Goal: Task Accomplishment & Management: Complete application form

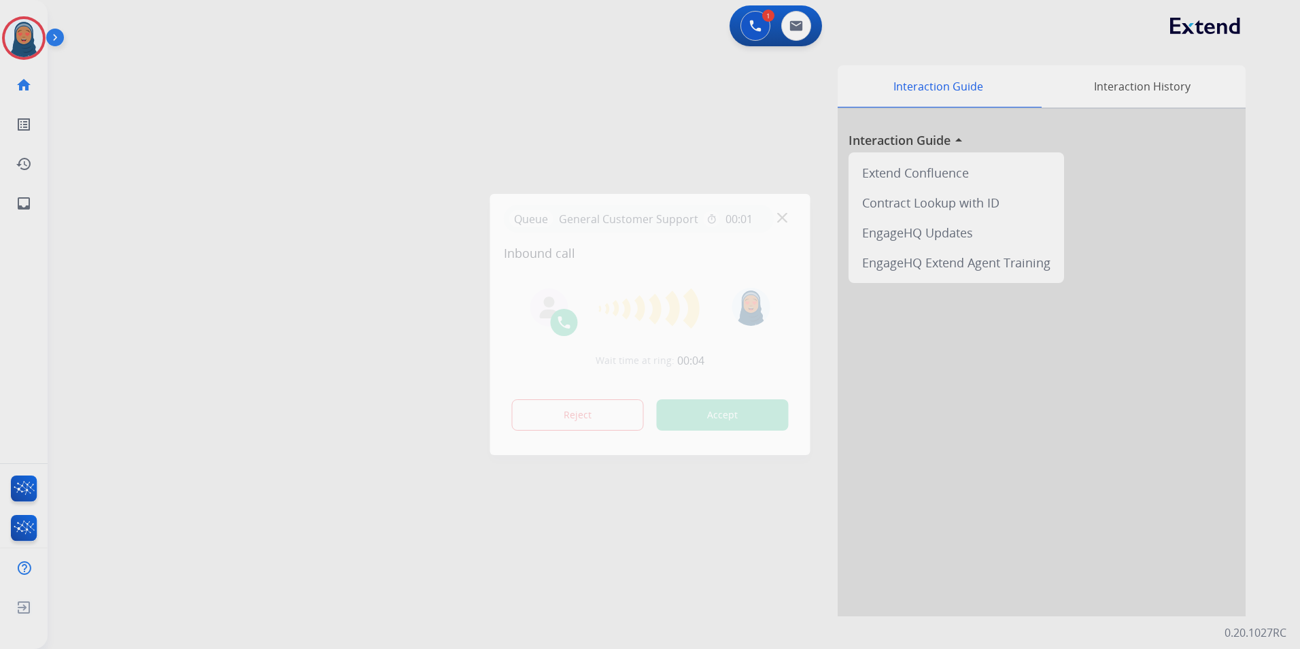
click at [672, 342] on div "Wait time at ring: 00:04 Reject Accept" at bounding box center [650, 360] width 293 height 168
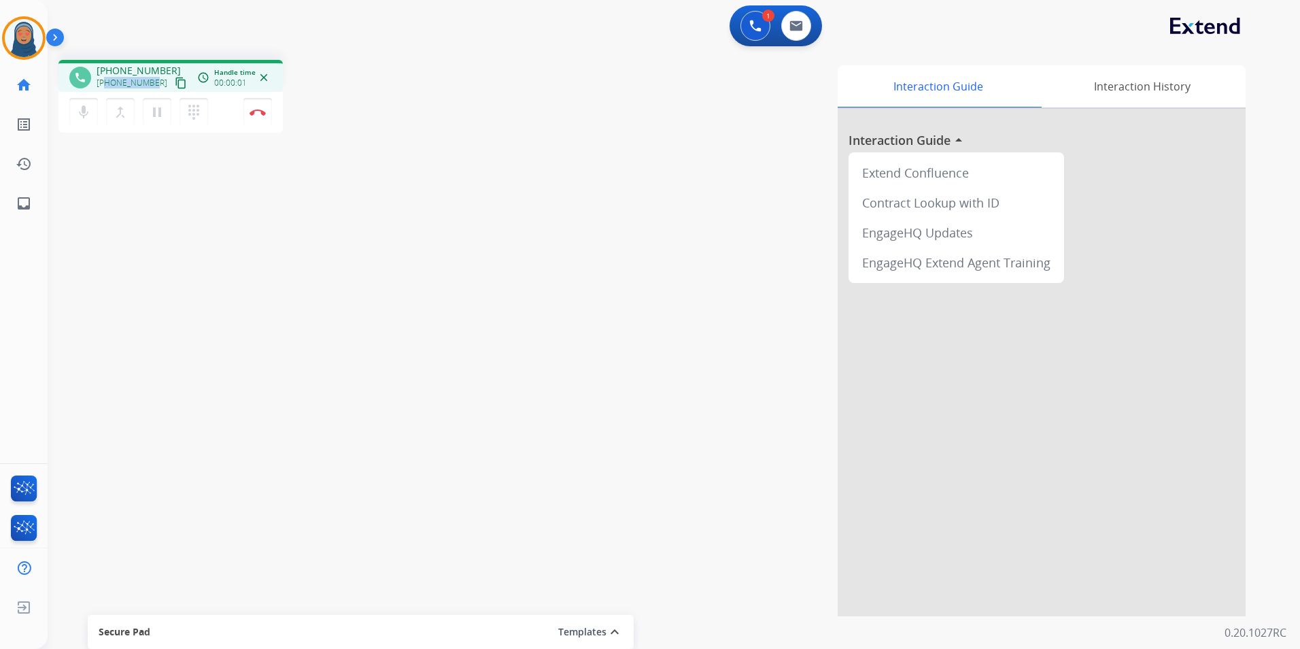
drag, startPoint x: 153, startPoint y: 85, endPoint x: 107, endPoint y: 86, distance: 46.2
click at [107, 86] on div "[PHONE_NUMBER] content_copy" at bounding box center [143, 83] width 92 height 16
copy span "7864932195"
click at [259, 118] on button "Disconnect" at bounding box center [257, 112] width 29 height 29
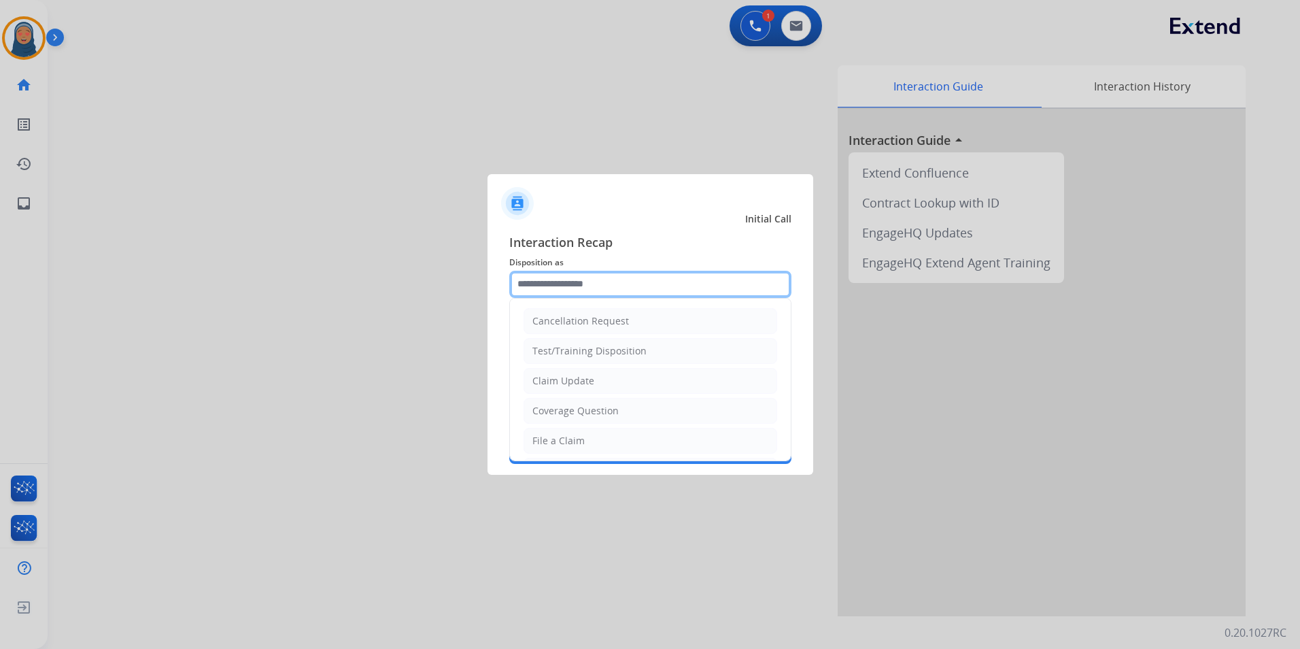
click at [602, 291] on input "text" at bounding box center [650, 284] width 282 height 27
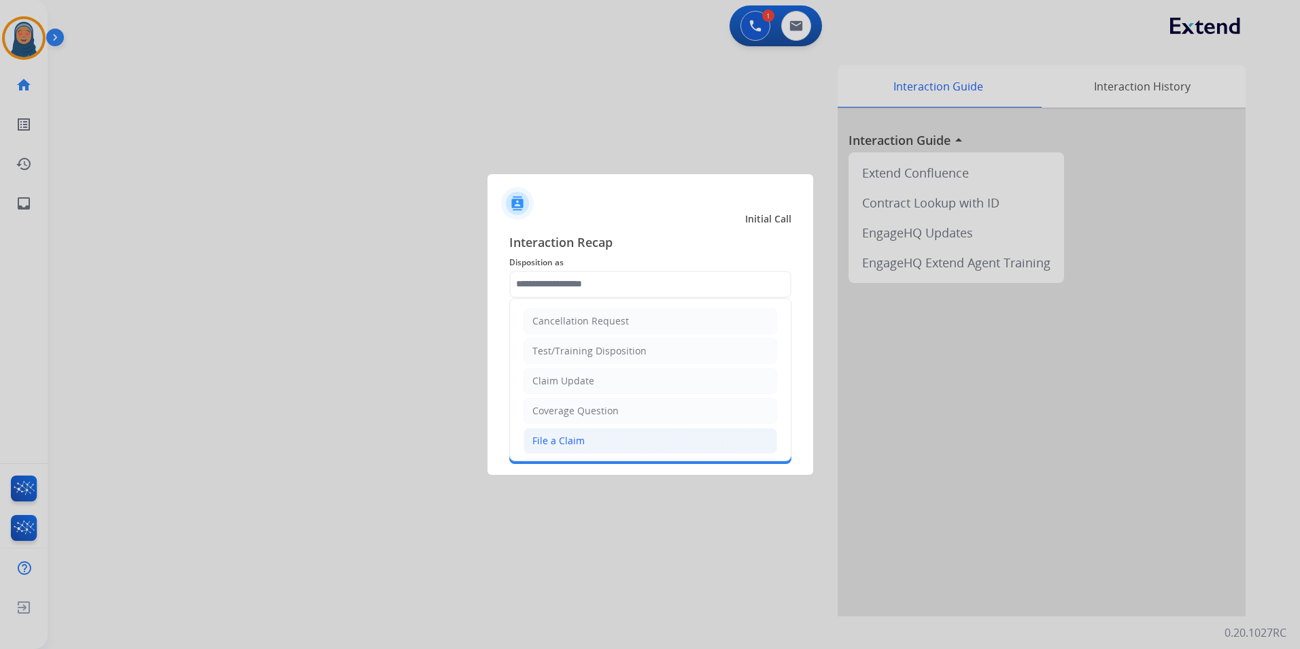
drag, startPoint x: 586, startPoint y: 435, endPoint x: 586, endPoint y: 378, distance: 57.1
click at [586, 434] on li "File a Claim" at bounding box center [651, 441] width 254 height 26
type input "**********"
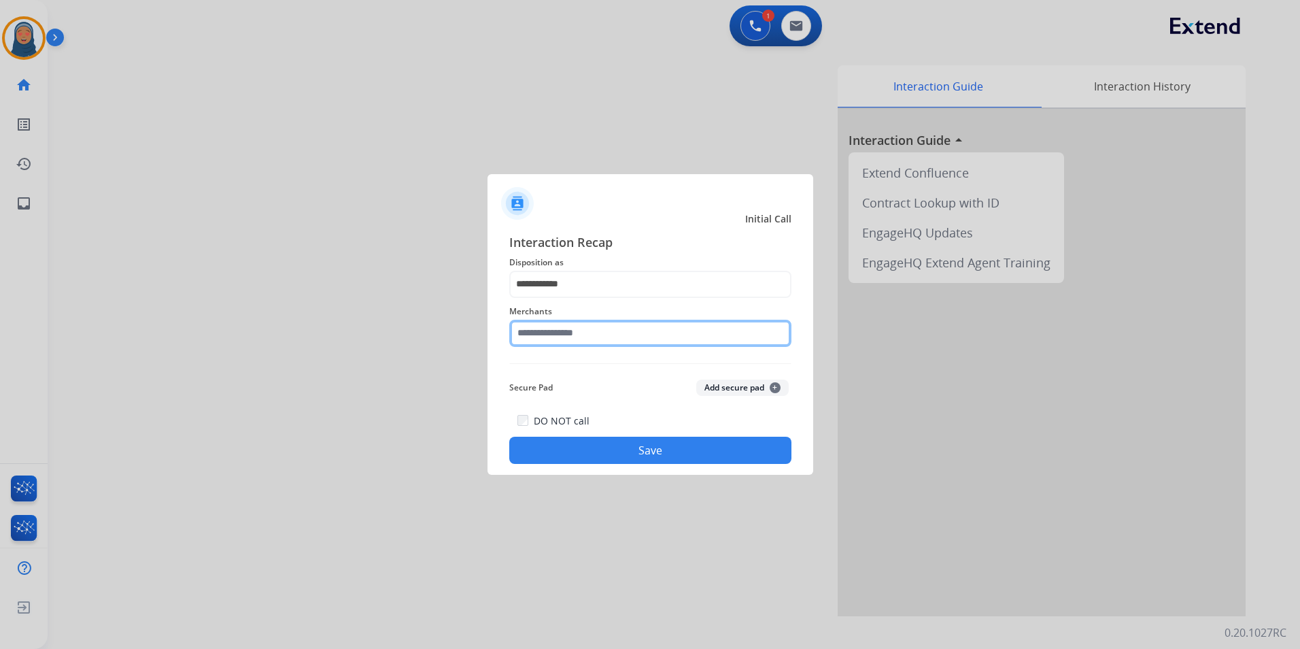
click at [587, 332] on input "text" at bounding box center [650, 333] width 282 height 27
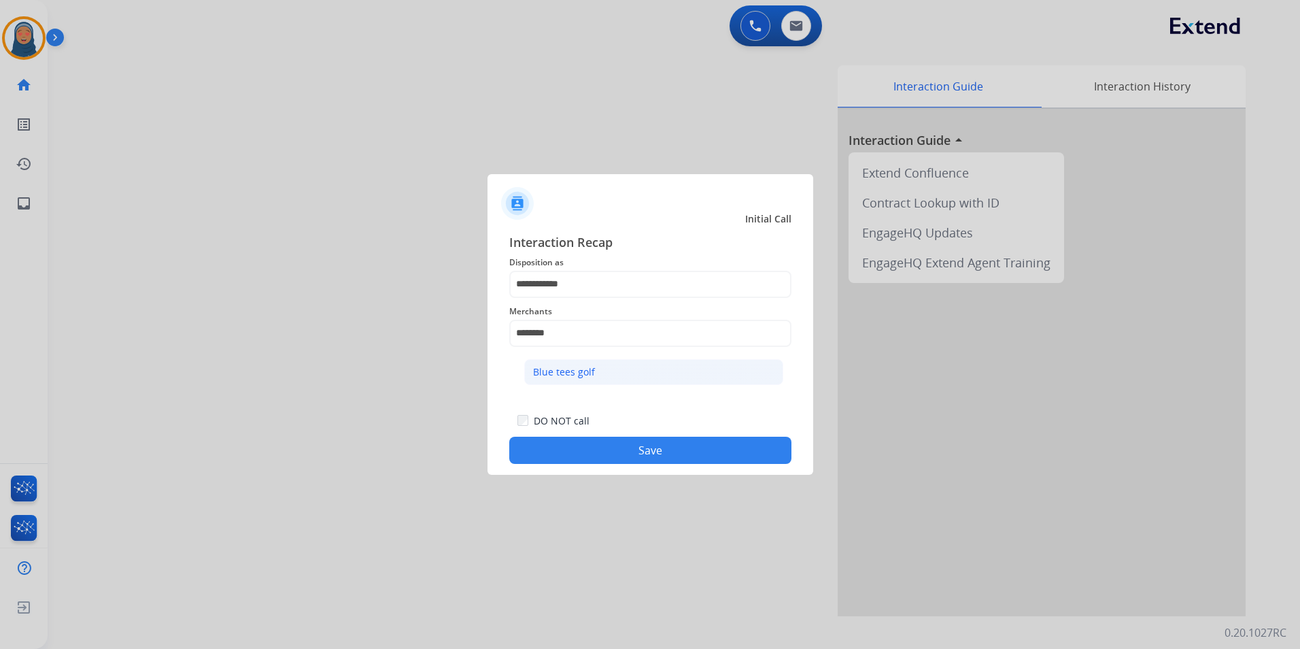
click at [599, 374] on li "Blue tees golf" at bounding box center [653, 372] width 259 height 26
type input "**********"
click at [692, 453] on button "Save" at bounding box center [650, 449] width 282 height 27
